Goal: Transaction & Acquisition: Book appointment/travel/reservation

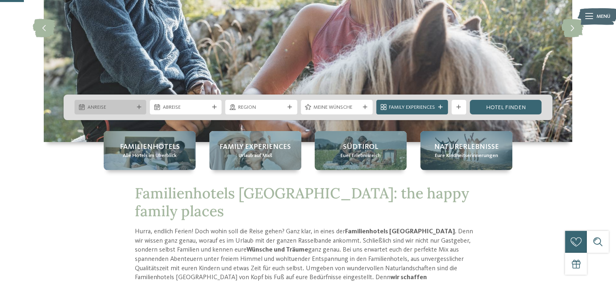
click at [139, 107] on icon at bounding box center [139, 107] width 4 height 4
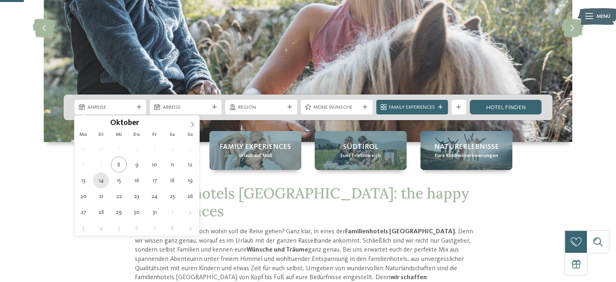
type div "[DATE]"
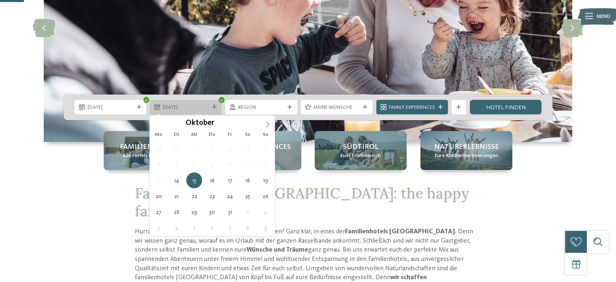
click at [204, 107] on span "[DATE]" at bounding box center [186, 107] width 46 height 7
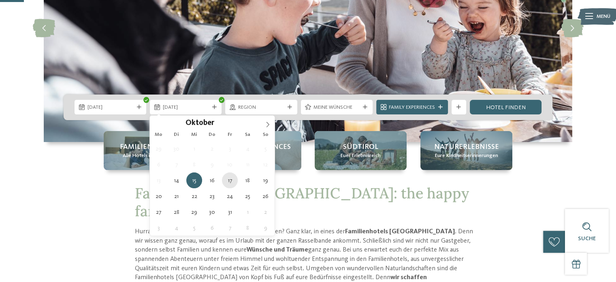
type div "[DATE]"
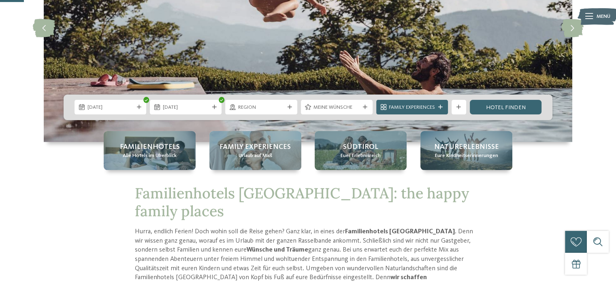
click at [357, 105] on span "Meine Wünsche" at bounding box center [337, 107] width 46 height 7
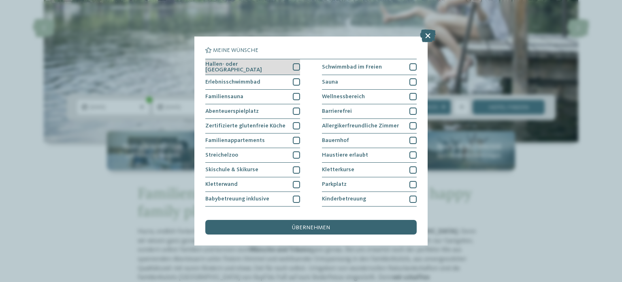
click at [294, 65] on div at bounding box center [296, 66] width 7 height 7
click at [293, 78] on div at bounding box center [296, 81] width 7 height 7
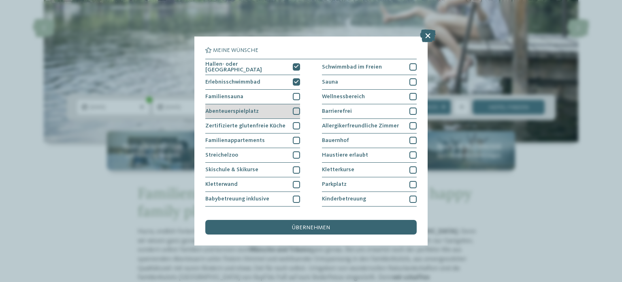
click at [295, 108] on div at bounding box center [296, 110] width 7 height 7
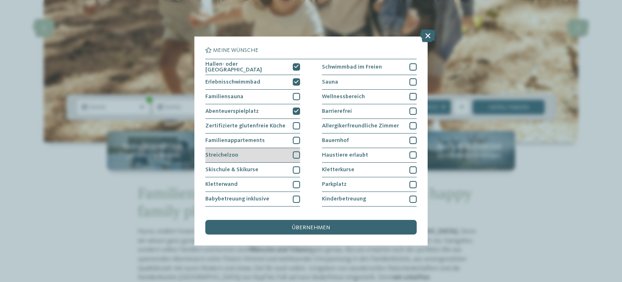
click at [293, 153] on div at bounding box center [296, 154] width 7 height 7
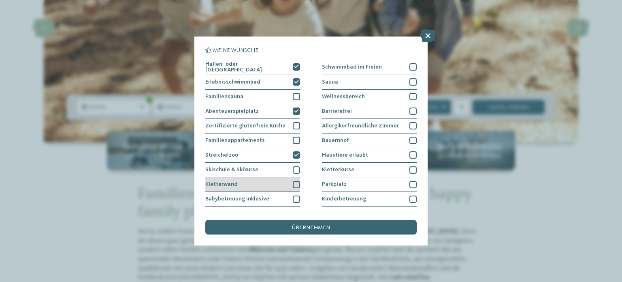
click at [292, 179] on div "Kletterwand" at bounding box center [252, 184] width 95 height 15
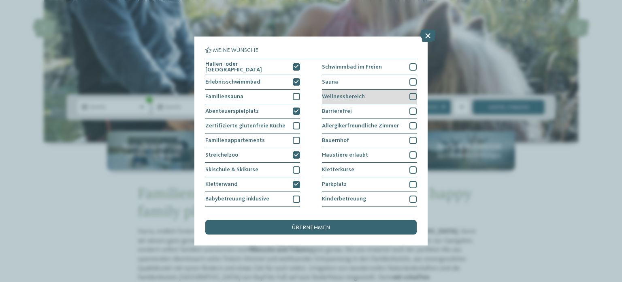
click at [410, 93] on div at bounding box center [413, 96] width 7 height 7
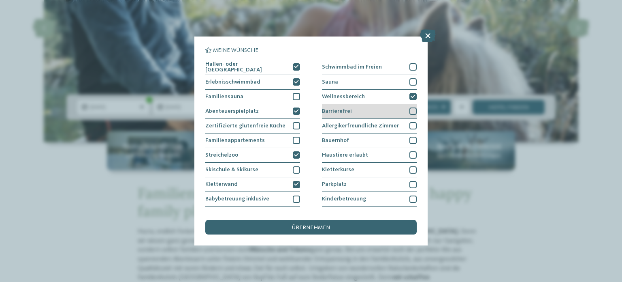
click at [410, 108] on div at bounding box center [413, 110] width 7 height 7
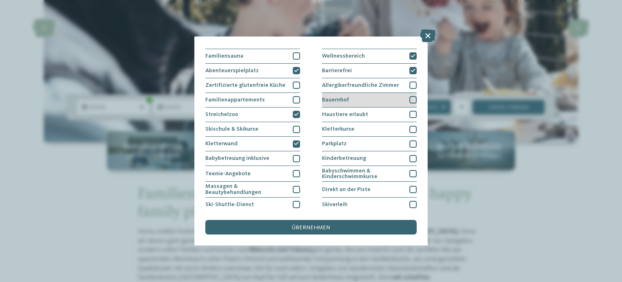
click at [410, 98] on div at bounding box center [413, 99] width 7 height 7
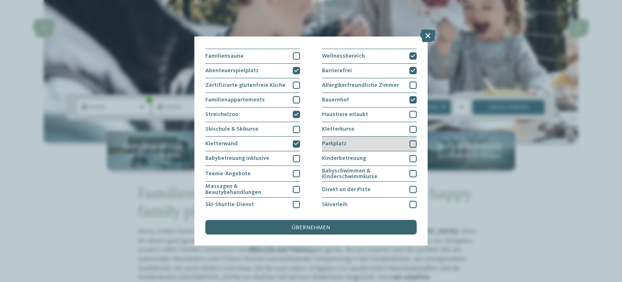
click at [410, 141] on div at bounding box center [413, 143] width 7 height 7
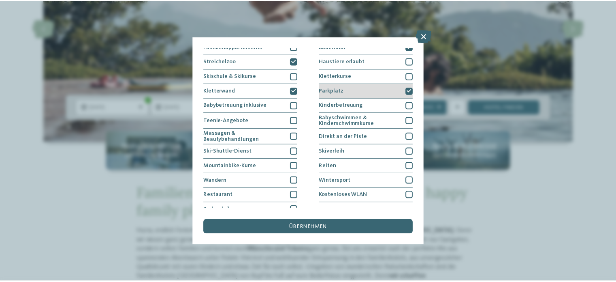
scroll to position [101, 0]
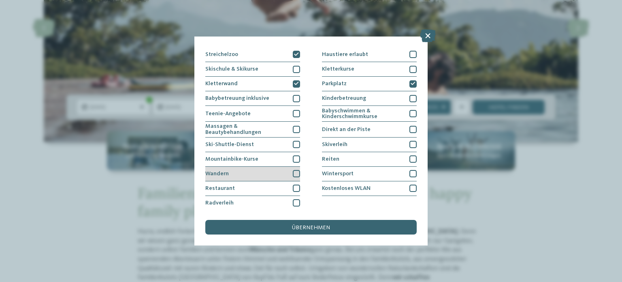
click at [293, 170] on div at bounding box center [296, 173] width 7 height 7
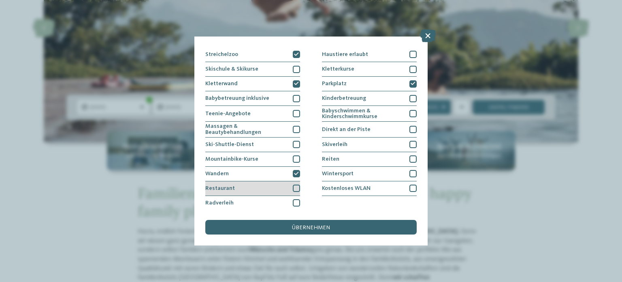
click at [293, 186] on div at bounding box center [296, 187] width 7 height 7
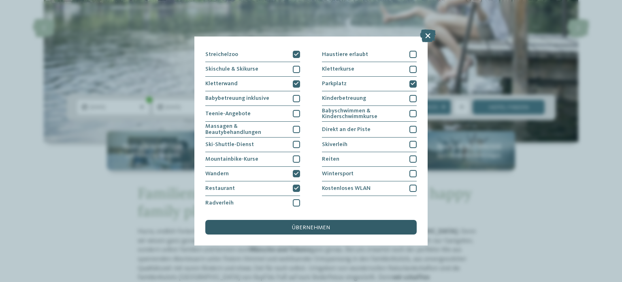
click at [326, 223] on div "übernehmen" at bounding box center [311, 227] width 212 height 15
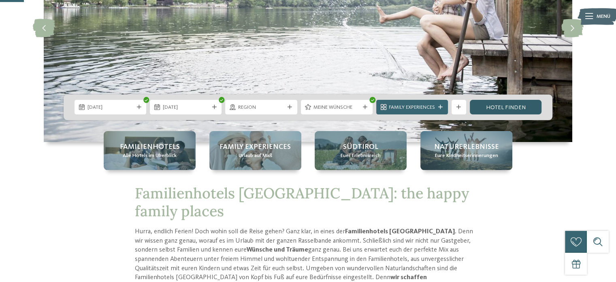
click at [505, 107] on link "Hotel finden" at bounding box center [506, 107] width 72 height 15
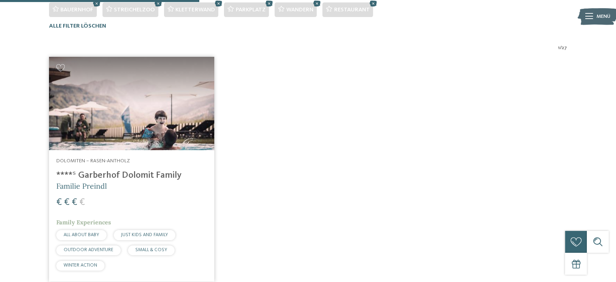
scroll to position [253, 0]
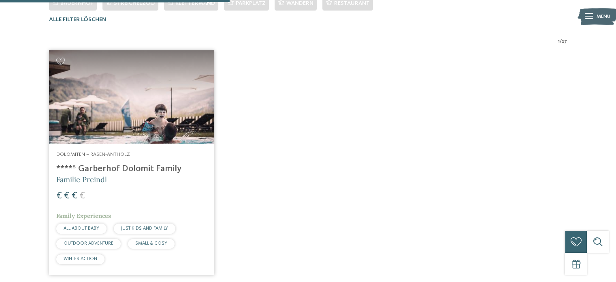
click at [127, 90] on img at bounding box center [131, 96] width 165 height 93
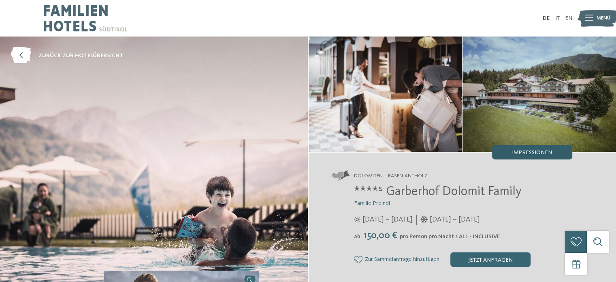
click at [530, 150] on span "Impressionen" at bounding box center [532, 153] width 40 height 6
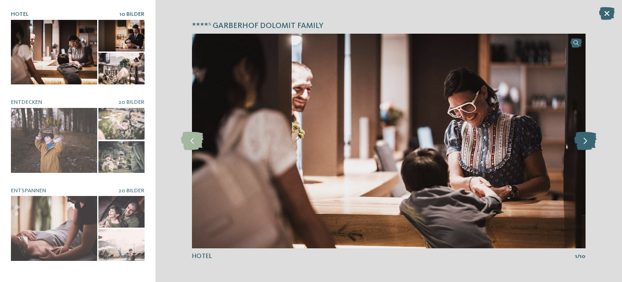
click at [587, 138] on icon at bounding box center [586, 141] width 22 height 18
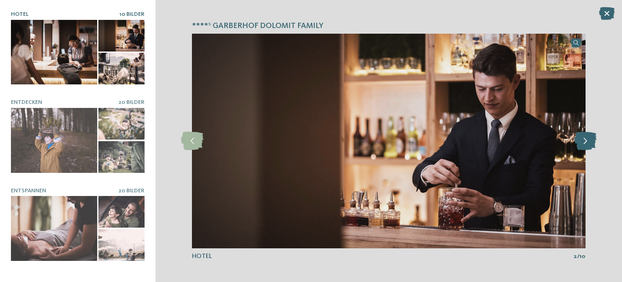
click at [586, 141] on icon at bounding box center [586, 141] width 22 height 18
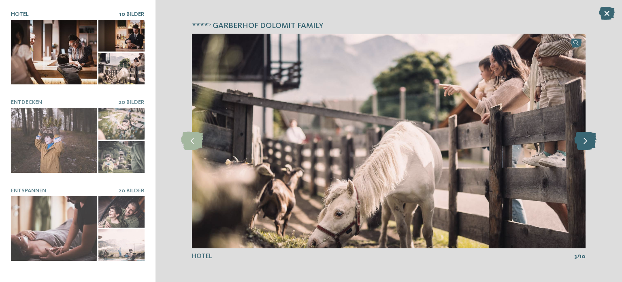
click at [586, 141] on icon at bounding box center [586, 141] width 22 height 18
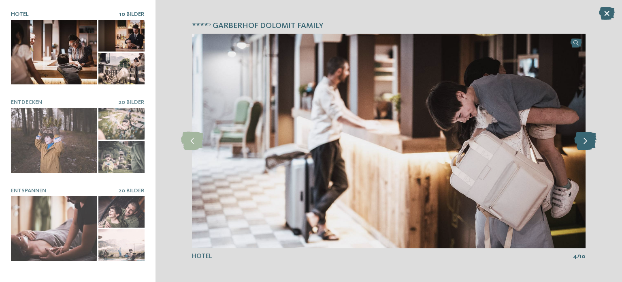
click at [586, 141] on icon at bounding box center [586, 141] width 22 height 18
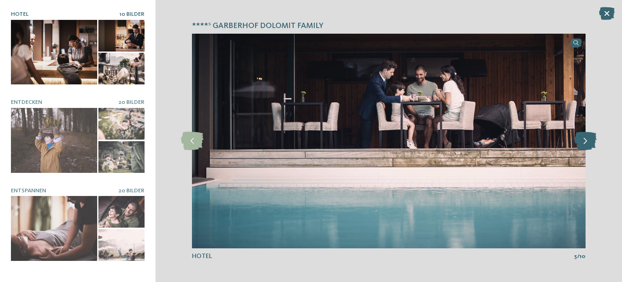
click at [586, 141] on icon at bounding box center [586, 141] width 22 height 18
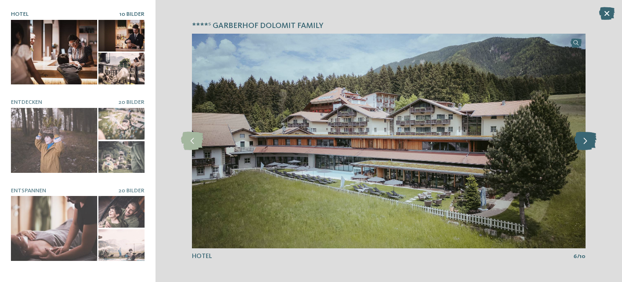
click at [586, 141] on icon at bounding box center [586, 141] width 22 height 18
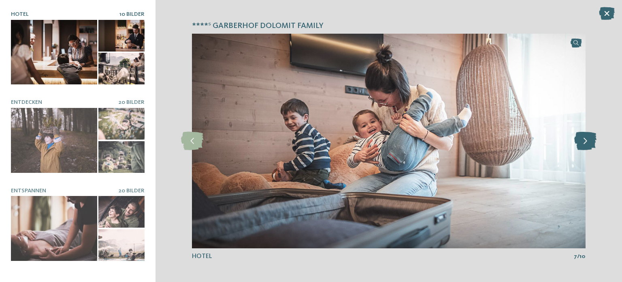
click at [586, 141] on icon at bounding box center [586, 141] width 22 height 18
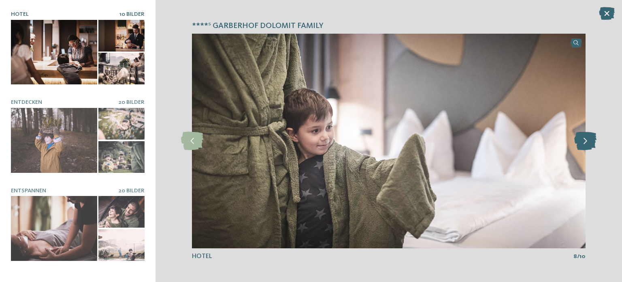
click at [586, 141] on icon at bounding box center [586, 141] width 22 height 18
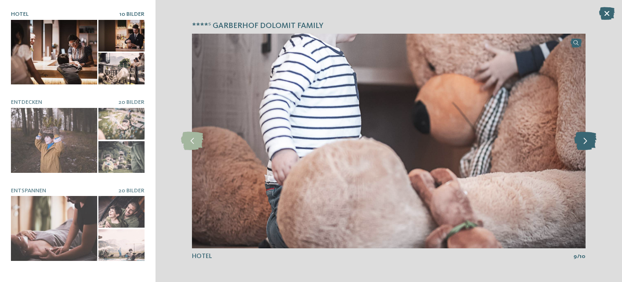
click at [586, 141] on icon at bounding box center [586, 141] width 22 height 18
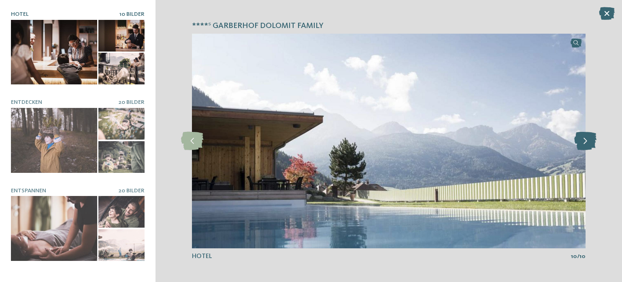
click at [586, 141] on icon at bounding box center [586, 141] width 22 height 18
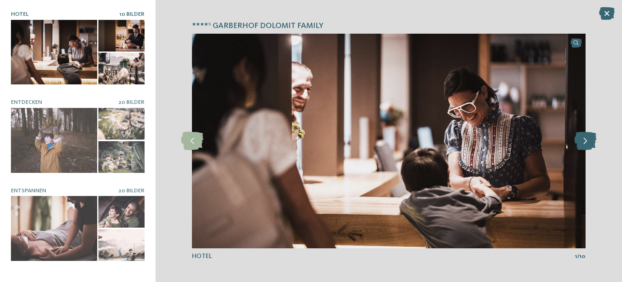
click at [586, 141] on icon at bounding box center [586, 141] width 22 height 18
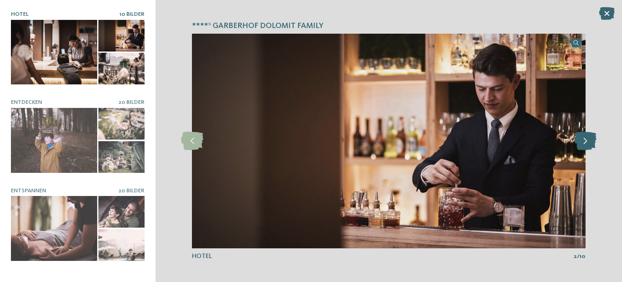
click at [586, 141] on icon at bounding box center [586, 141] width 22 height 18
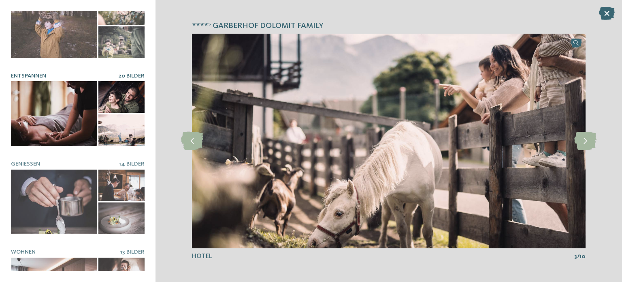
scroll to position [34, 0]
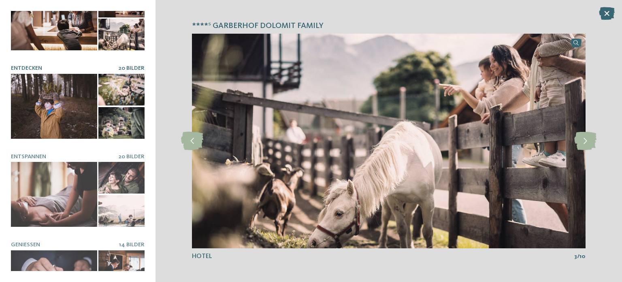
click at [64, 92] on div at bounding box center [54, 106] width 86 height 65
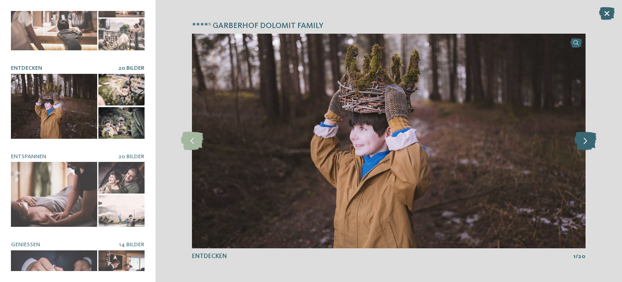
click at [586, 144] on icon at bounding box center [586, 141] width 22 height 18
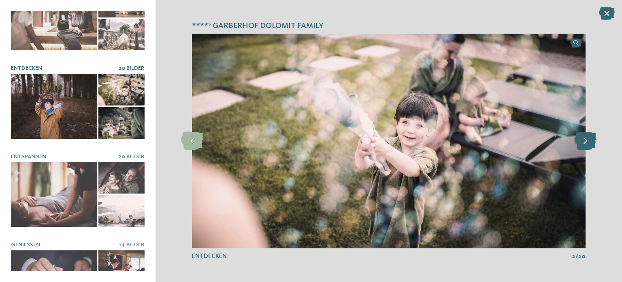
click at [586, 144] on icon at bounding box center [586, 141] width 22 height 18
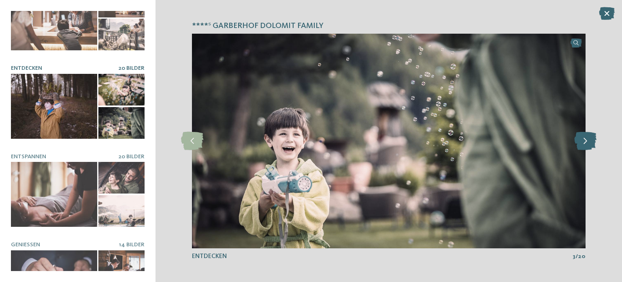
click at [586, 144] on icon at bounding box center [586, 141] width 22 height 18
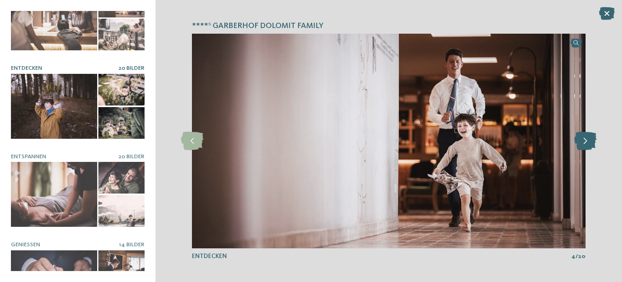
click at [586, 144] on icon at bounding box center [586, 141] width 22 height 18
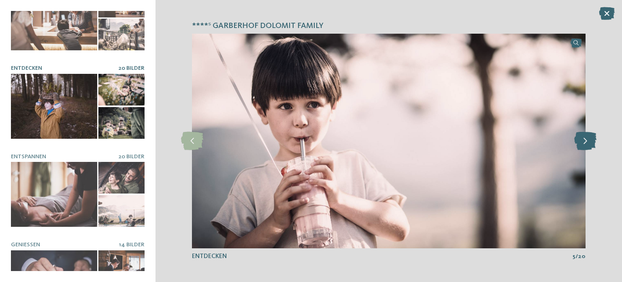
click at [586, 144] on icon at bounding box center [586, 141] width 22 height 18
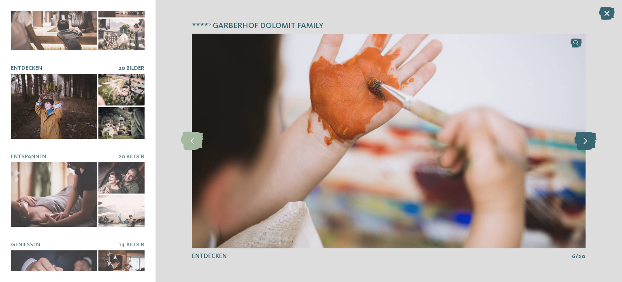
click at [586, 144] on icon at bounding box center [586, 141] width 22 height 18
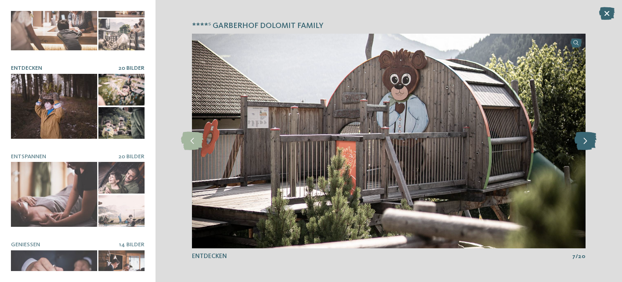
click at [586, 144] on icon at bounding box center [586, 141] width 22 height 18
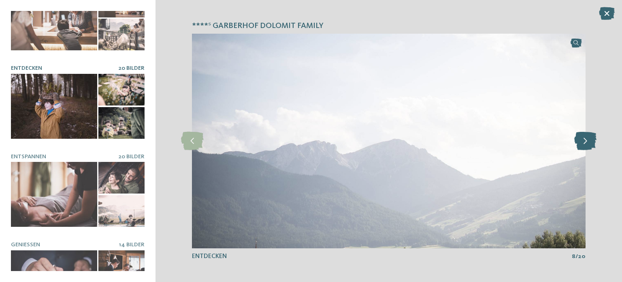
click at [586, 144] on icon at bounding box center [586, 141] width 22 height 18
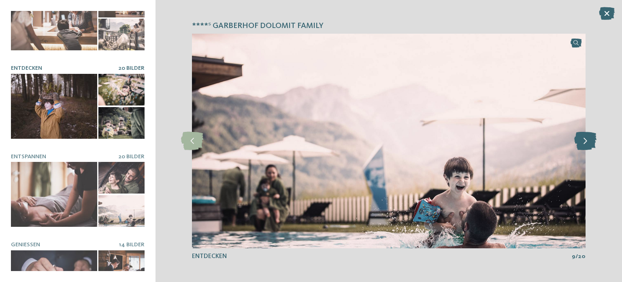
click at [586, 144] on icon at bounding box center [586, 141] width 22 height 18
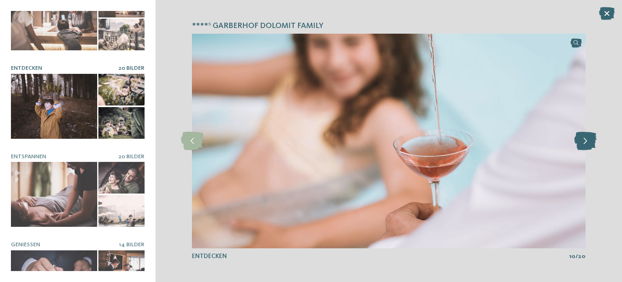
click at [586, 144] on icon at bounding box center [586, 141] width 22 height 18
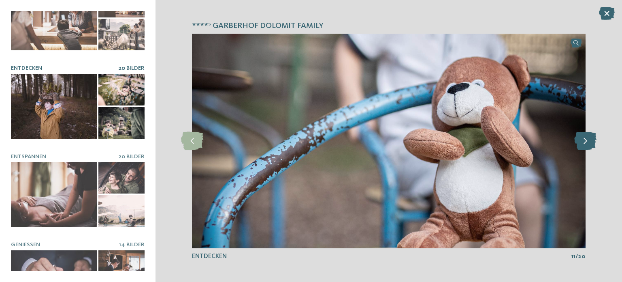
click at [586, 144] on icon at bounding box center [586, 141] width 22 height 18
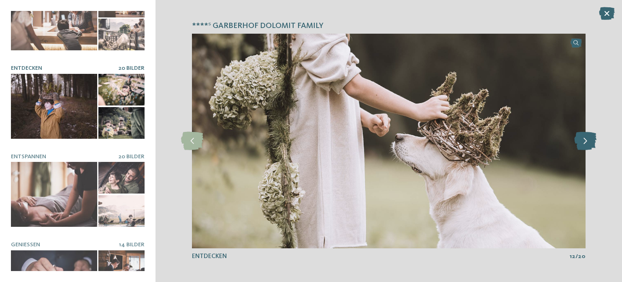
click at [586, 144] on icon at bounding box center [586, 141] width 22 height 18
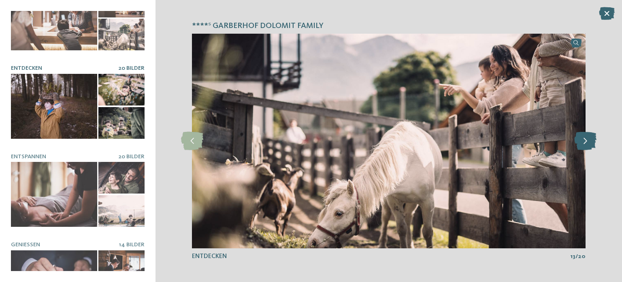
click at [586, 144] on icon at bounding box center [586, 141] width 22 height 18
